Goal: Transaction & Acquisition: Subscribe to service/newsletter

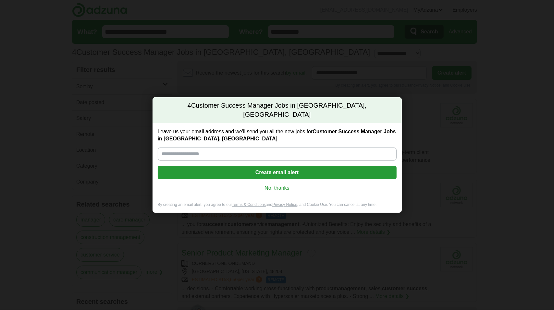
click at [231, 148] on input "Leave us your email address and we'll send you all the new jobs for Customer Su…" at bounding box center [277, 154] width 239 height 13
type input "**********"
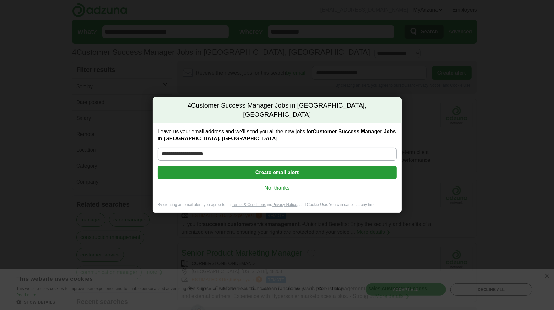
click at [272, 170] on button "Create email alert" at bounding box center [277, 173] width 239 height 14
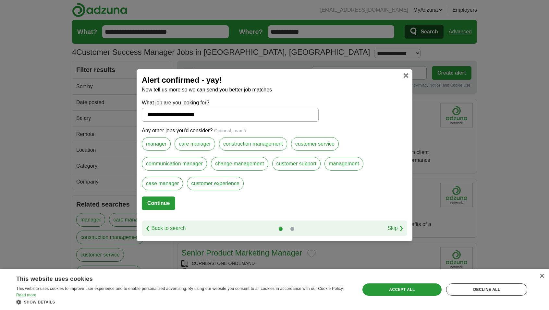
click at [309, 163] on label "customer support" at bounding box center [296, 164] width 49 height 14
click at [228, 184] on label "customer experience" at bounding box center [215, 184] width 57 height 14
click at [395, 228] on link "Skip ❯" at bounding box center [395, 228] width 16 height 8
select select "*"
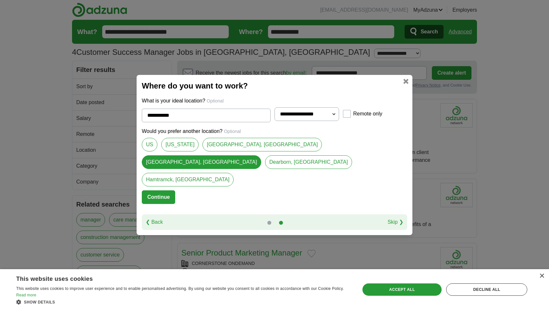
click at [171, 190] on button "Continue" at bounding box center [158, 197] width 33 height 14
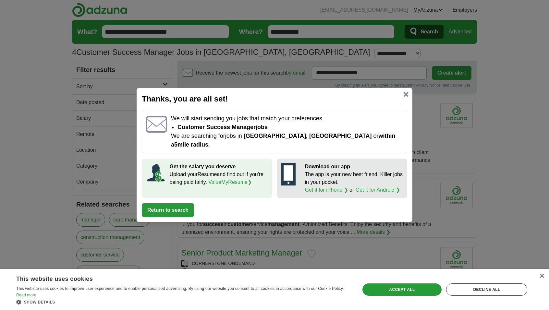
click at [183, 203] on button "Return to search" at bounding box center [168, 210] width 52 height 14
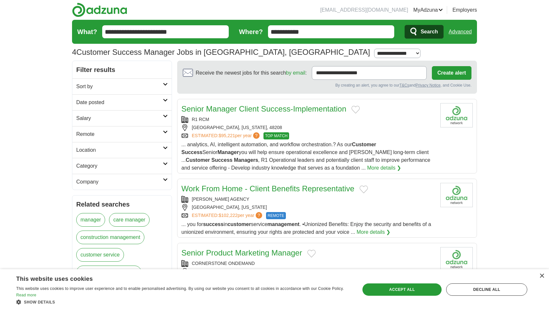
click at [239, 107] on link "Senior Manager Client Success-Implementation" at bounding box center [263, 108] width 165 height 9
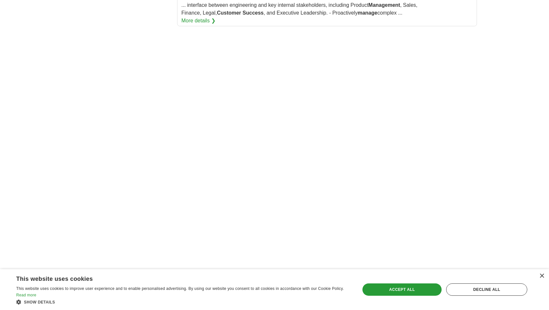
scroll to position [389, 0]
